Goal: Transaction & Acquisition: Book appointment/travel/reservation

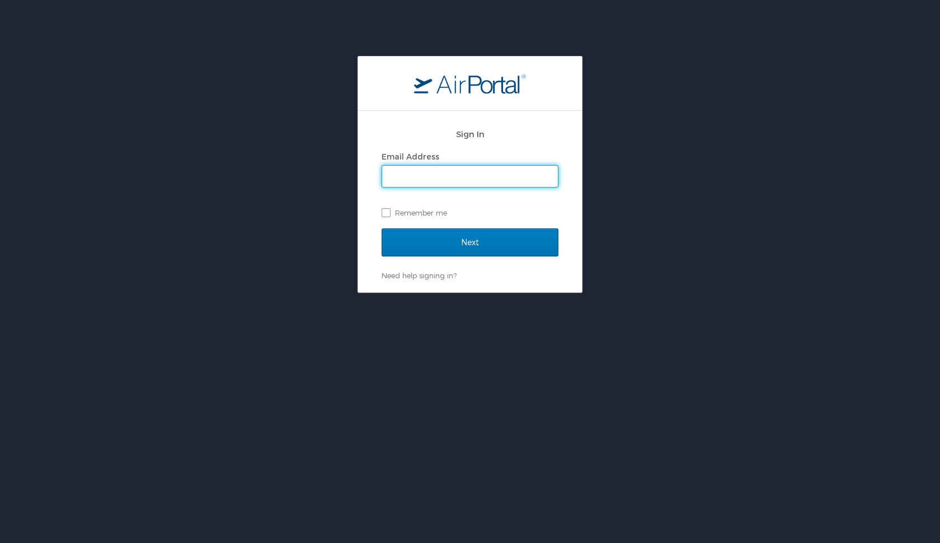
click at [429, 178] on input "Email Address" at bounding box center [470, 176] width 176 height 21
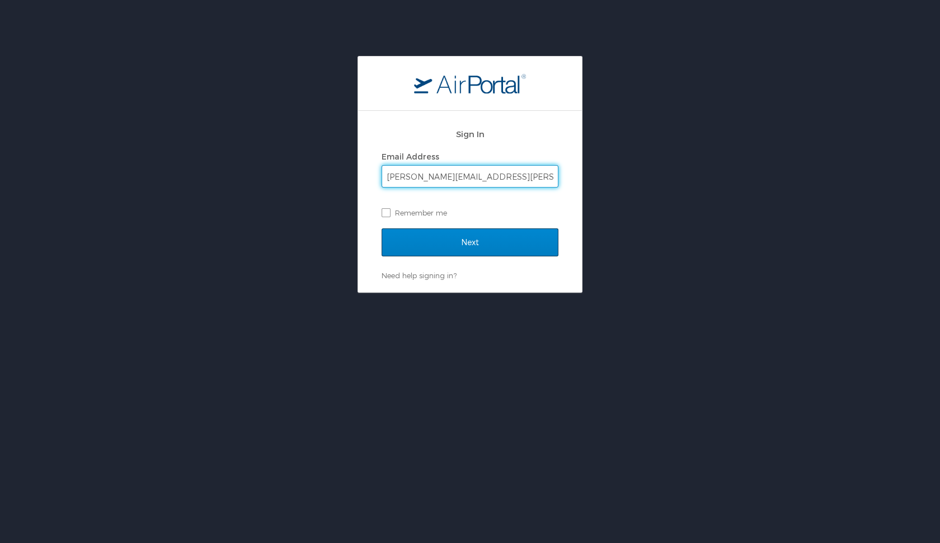
type input "matthew.es.martins@gmail.com"
click at [416, 240] on input "Next" at bounding box center [470, 242] width 177 height 28
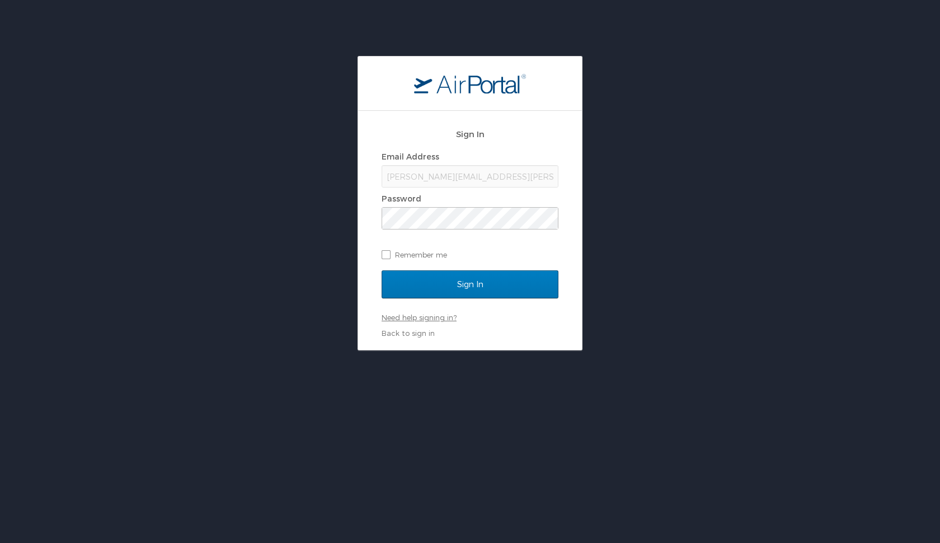
click at [444, 320] on link "Need help signing in?" at bounding box center [419, 317] width 75 height 9
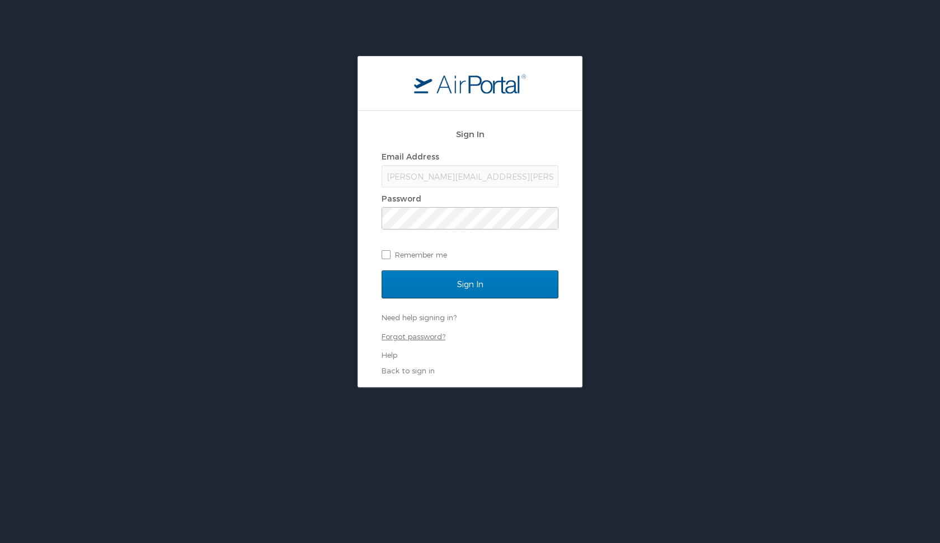
click at [418, 334] on link "Forgot password?" at bounding box center [414, 336] width 64 height 9
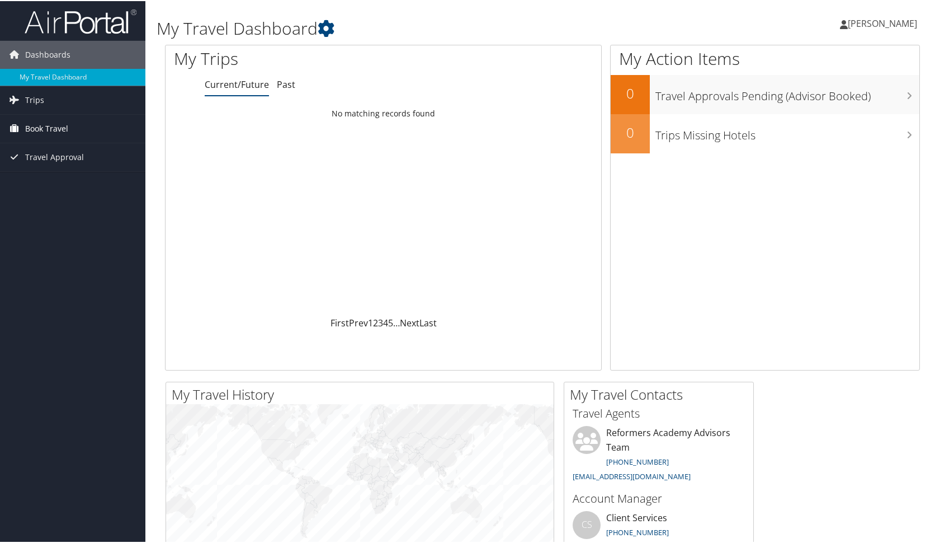
click at [52, 134] on span "Book Travel" at bounding box center [46, 128] width 43 height 28
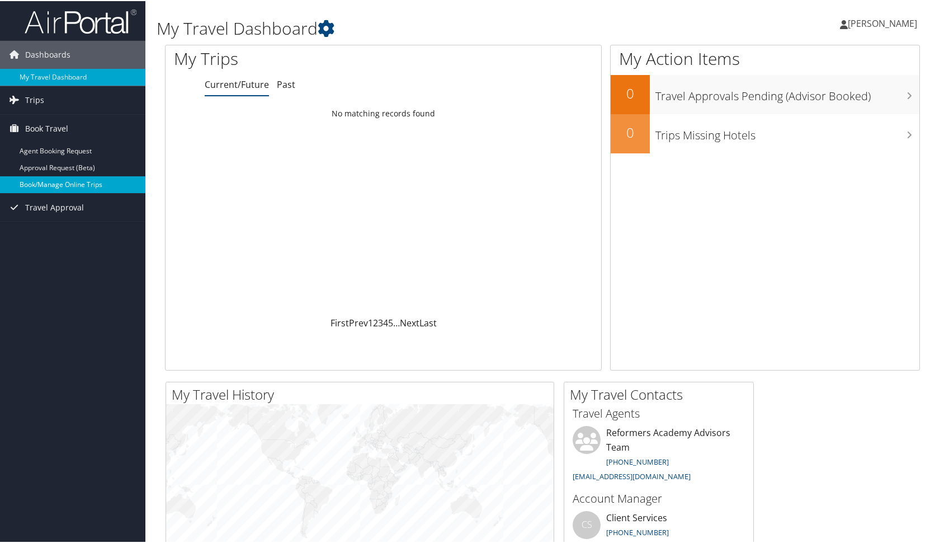
click at [64, 183] on link "Book/Manage Online Trips" at bounding box center [72, 183] width 145 height 17
click at [64, 181] on link "Book/Manage Online Trips" at bounding box center [72, 183] width 145 height 17
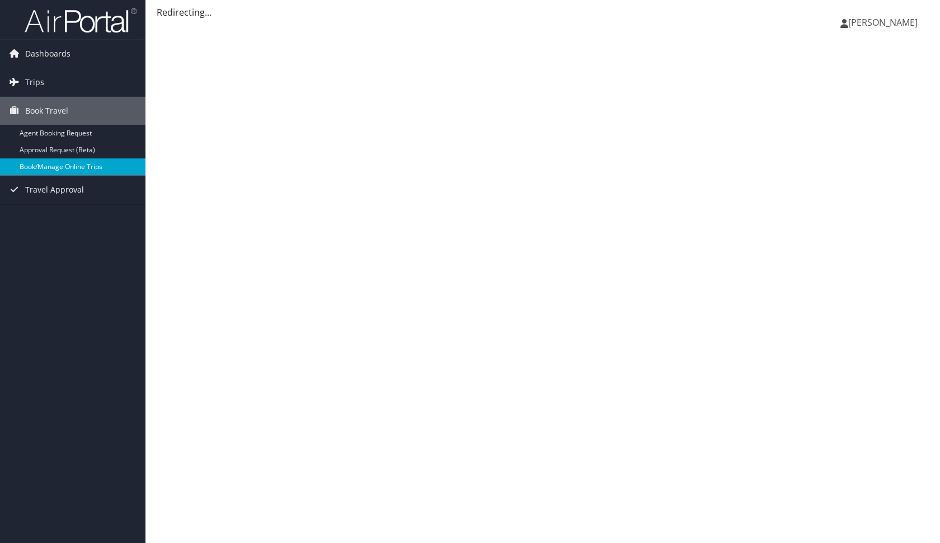
click at [78, 167] on link "Book/Manage Online Trips" at bounding box center [72, 166] width 145 height 17
click at [107, 27] on img at bounding box center [81, 20] width 112 height 26
